Goal: Task Accomplishment & Management: Manage account settings

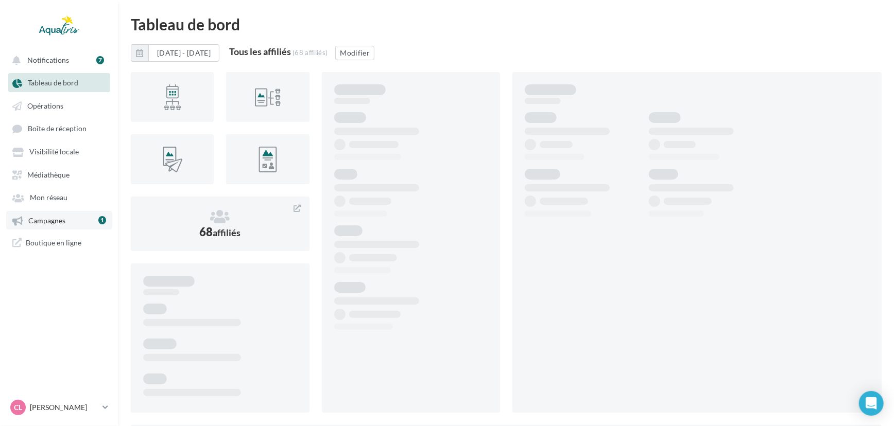
click at [81, 218] on link "Campagnes 1" at bounding box center [59, 220] width 106 height 19
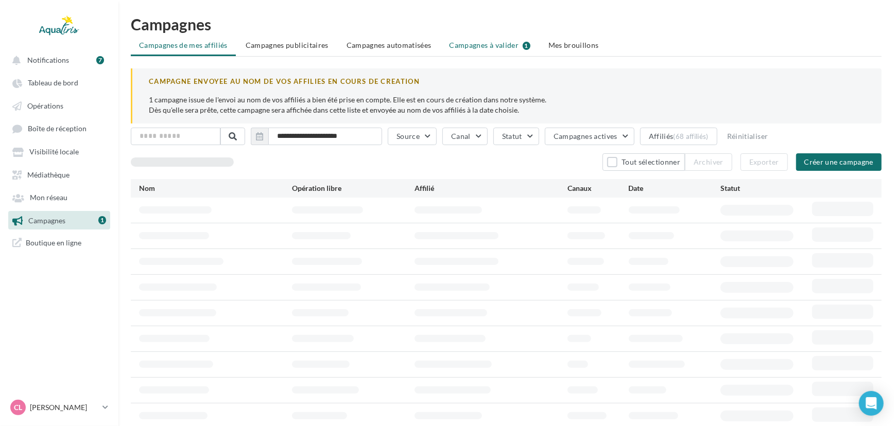
click at [486, 46] on span "Campagnes à valider" at bounding box center [483, 45] width 69 height 10
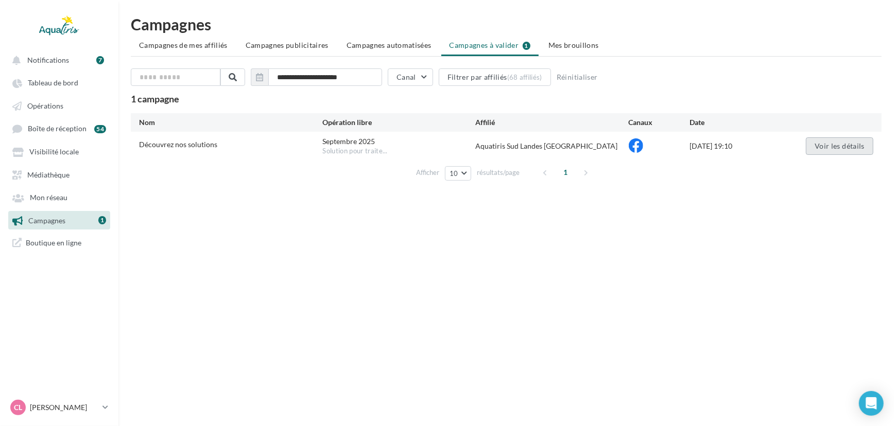
click at [821, 146] on button "Voir les détails" at bounding box center [839, 146] width 67 height 18
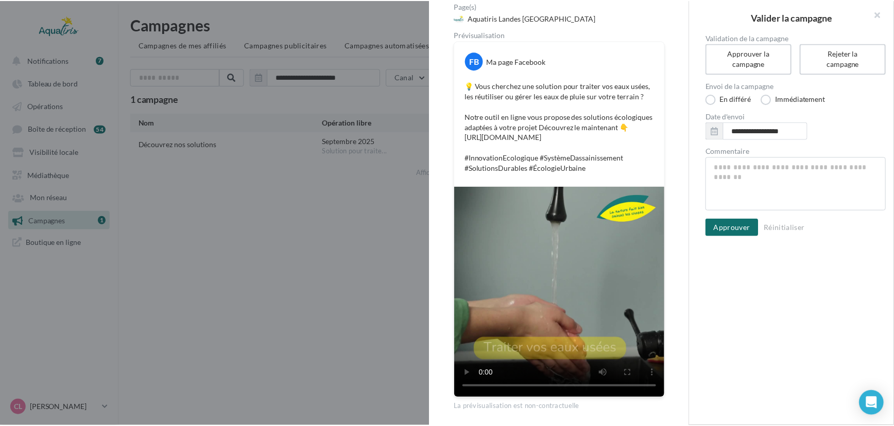
scroll to position [108, 0]
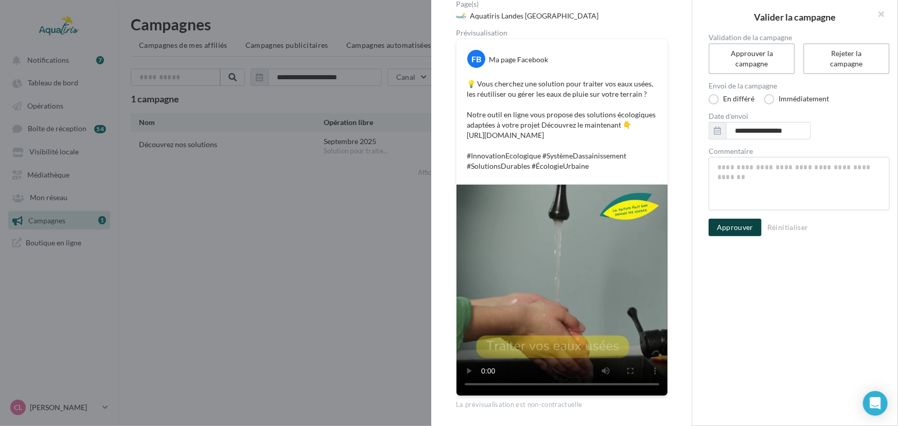
click at [731, 220] on button "Approuver" at bounding box center [735, 228] width 53 height 18
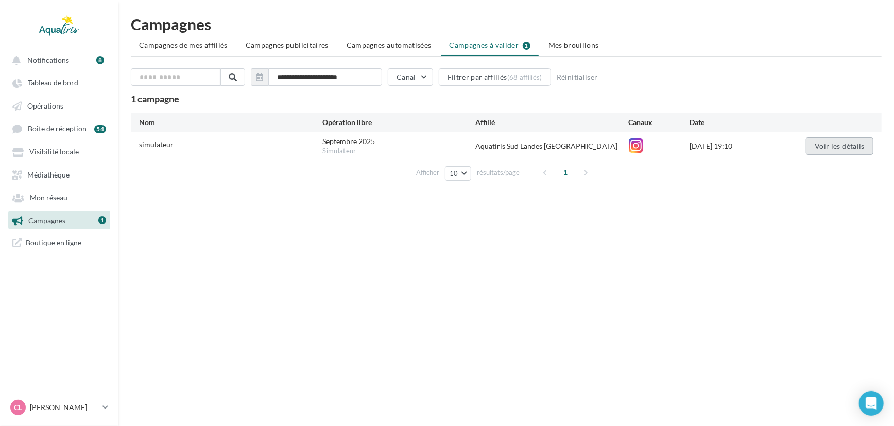
click at [826, 149] on button "Voir les détails" at bounding box center [839, 146] width 67 height 18
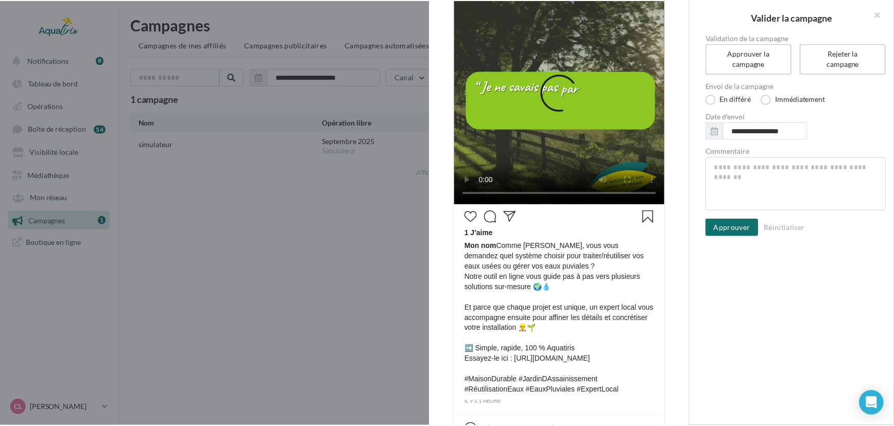
scroll to position [197, 0]
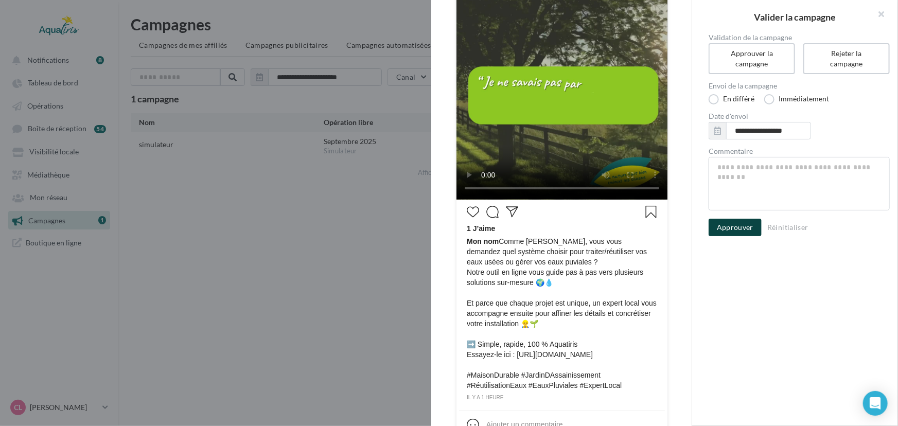
click at [729, 231] on button "Approuver" at bounding box center [735, 228] width 53 height 18
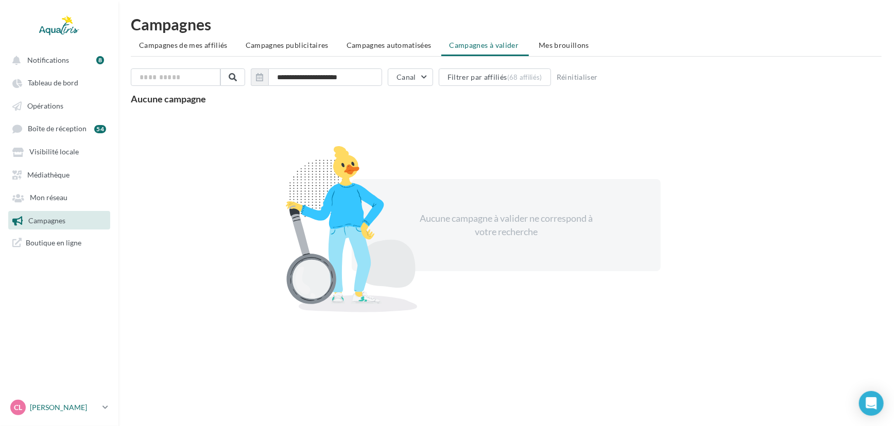
click at [75, 414] on div "CL [PERSON_NAME] [EMAIL_ADDRESS][DOMAIN_NAME]" at bounding box center [54, 407] width 88 height 15
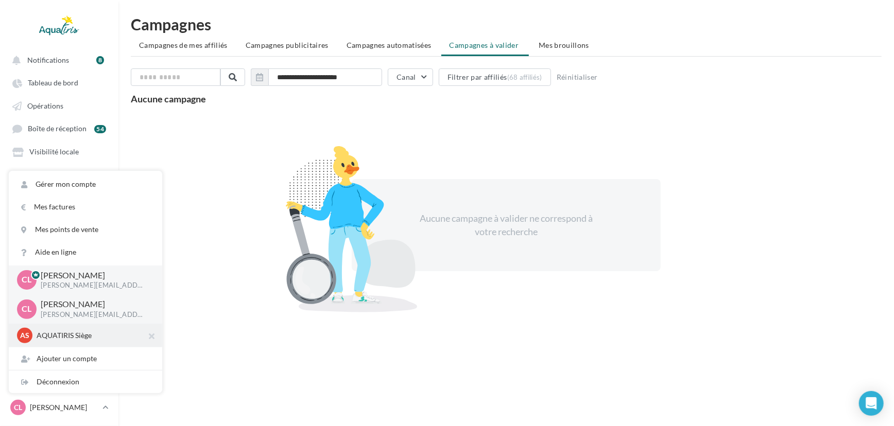
click at [77, 328] on div "AS AQUATIRIS Siège Steeve_Tessier" at bounding box center [85, 335] width 137 height 15
